Goal: Navigation & Orientation: Understand site structure

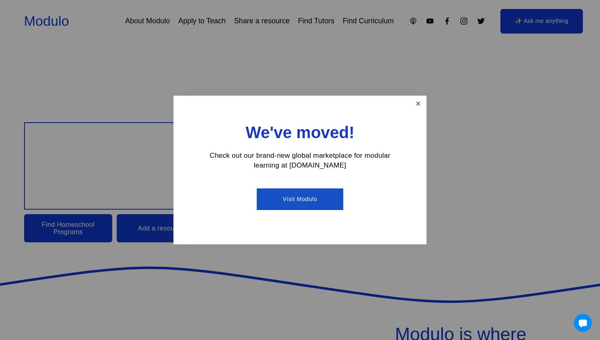
click at [414, 102] on link "Close" at bounding box center [418, 104] width 14 height 14
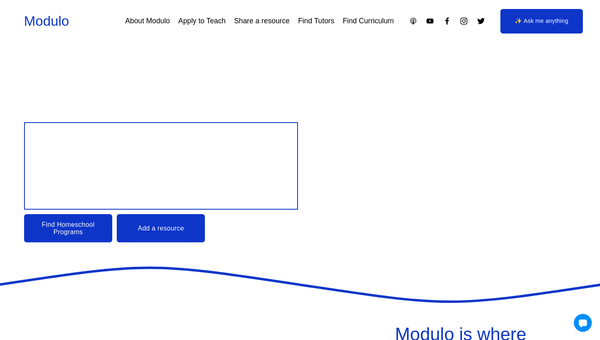
click at [159, 23] on link "About Modulo" at bounding box center [147, 21] width 45 height 15
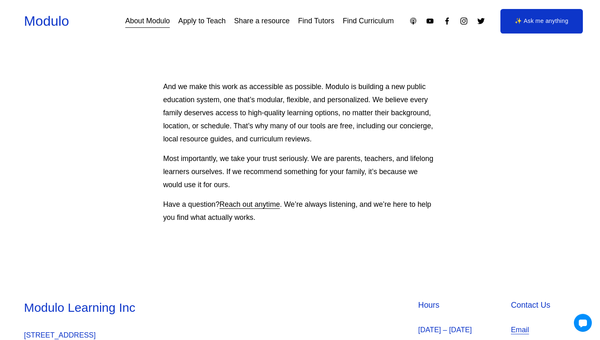
scroll to position [739, 0]
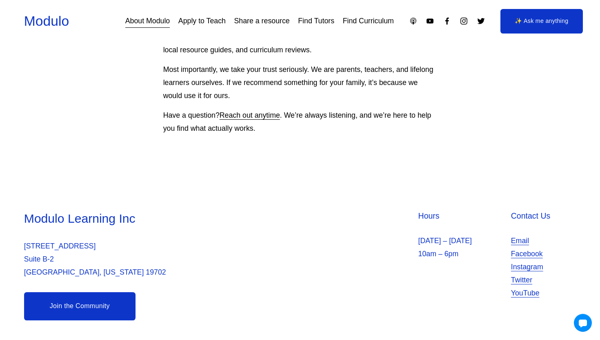
click at [198, 190] on div "Modulo Learning Inc 2035 Sunset Lake Suite Suite B-2 Newark, Delaware 19702 Hou…" at bounding box center [300, 264] width 600 height 149
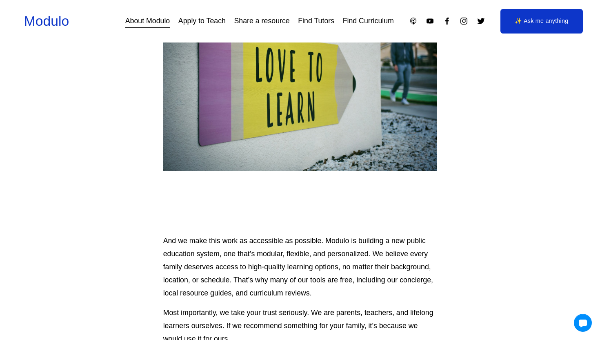
scroll to position [0, 0]
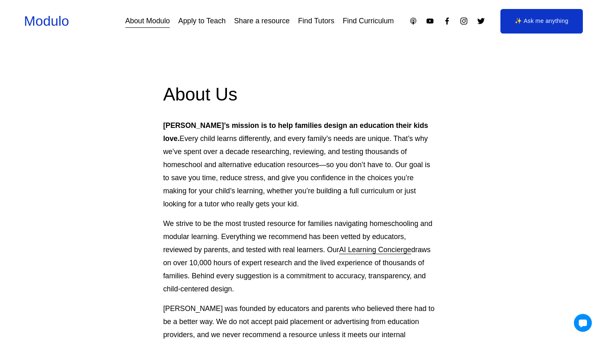
click at [200, 17] on link "Apply to Teach" at bounding box center [201, 21] width 47 height 15
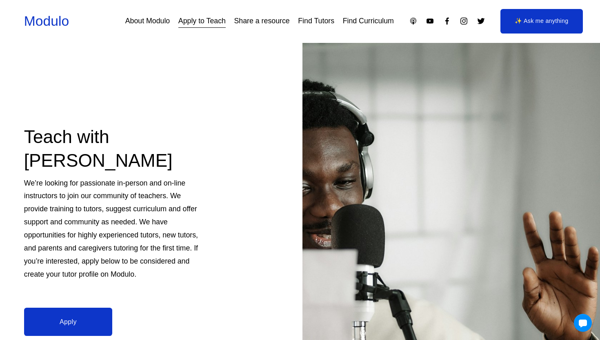
click at [257, 27] on link "Share a resource" at bounding box center [262, 21] width 56 height 15
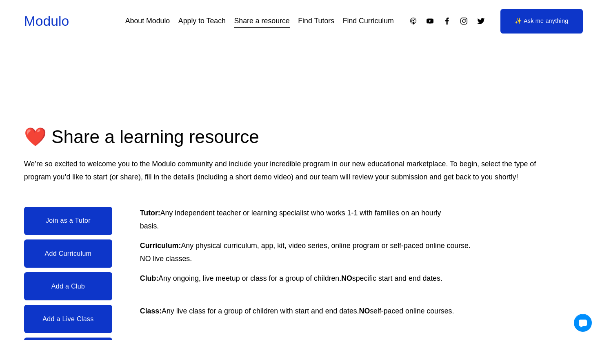
click at [317, 22] on link "Find Tutors" at bounding box center [316, 21] width 36 height 15
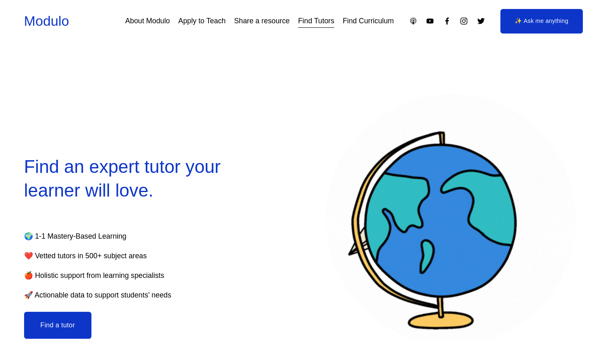
select select "**"
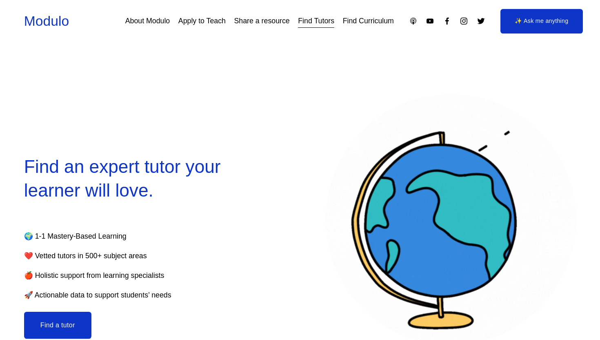
click at [48, 27] on link "Modulo" at bounding box center [46, 20] width 45 height 15
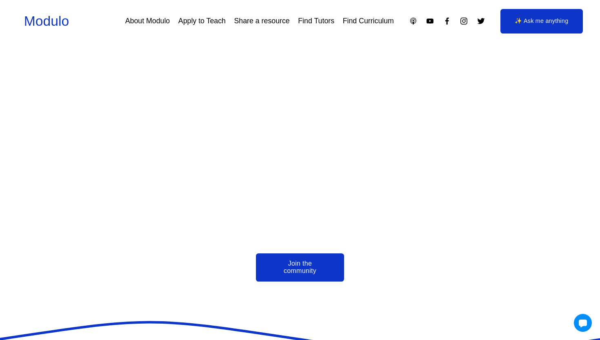
scroll to position [1862, 0]
